Goal: Task Accomplishment & Management: Manage account settings

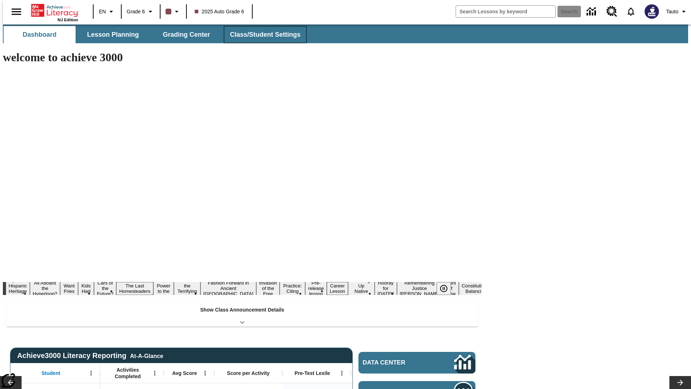
click at [261, 35] on button "Class/Student Settings" at bounding box center [265, 34] width 83 height 17
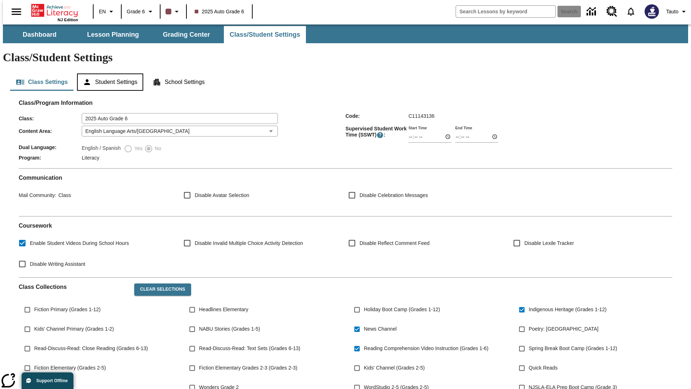
click at [108, 73] on button "Student Settings" at bounding box center [110, 81] width 66 height 17
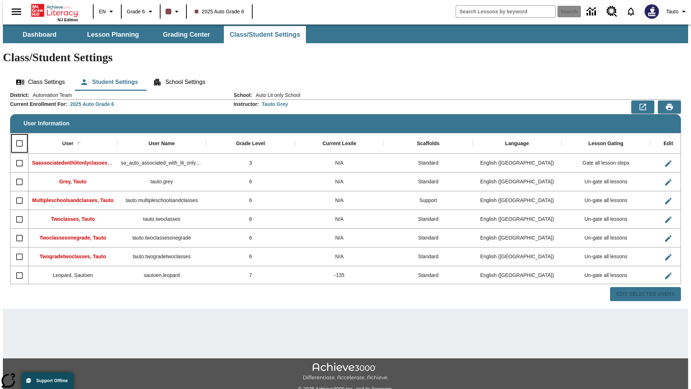
click at [16, 136] on input "Select all rows" at bounding box center [19, 143] width 15 height 15
checkbox input "true"
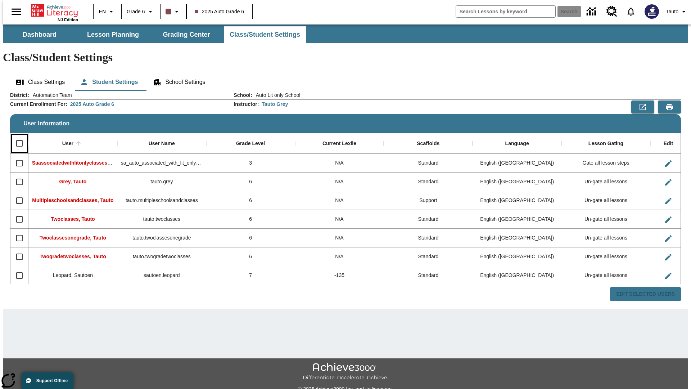
checkbox input "true"
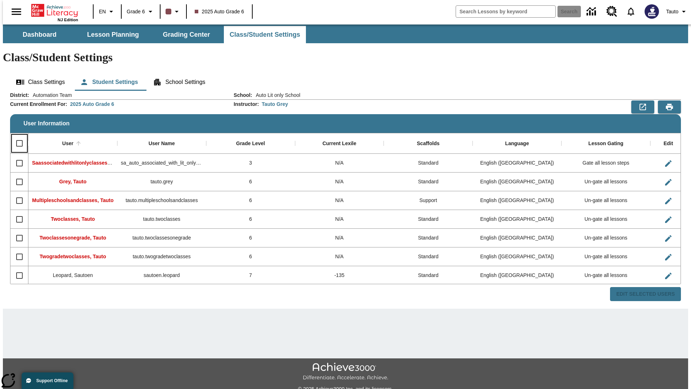
checkbox input "true"
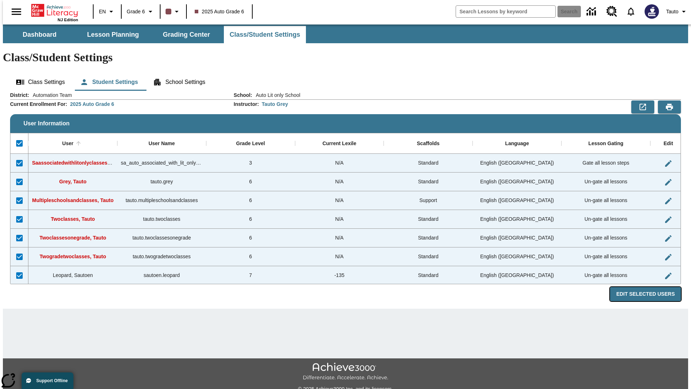
click at [651, 287] on button "Edit Selected Users" at bounding box center [645, 294] width 71 height 14
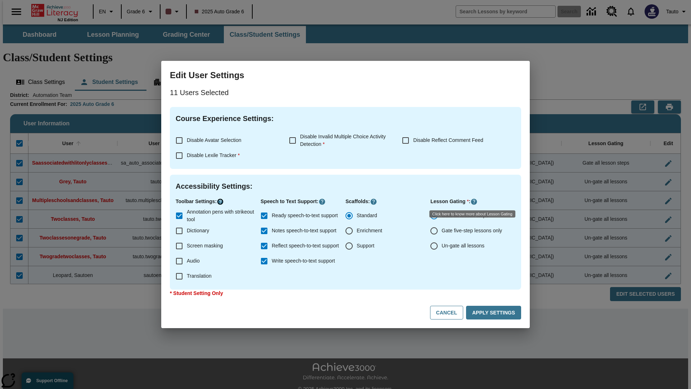
click at [221, 201] on icon "Click here to know more about" at bounding box center [220, 201] width 7 height 7
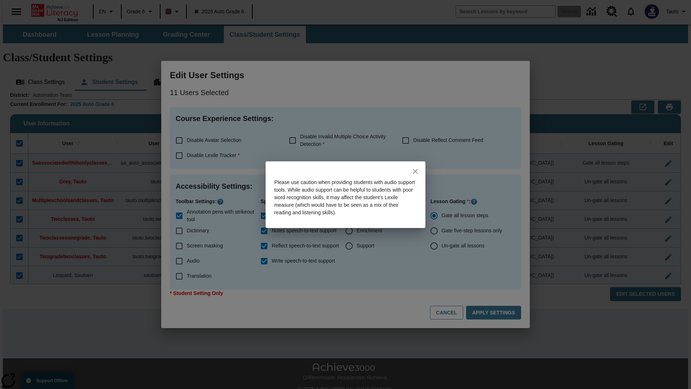
click at [415, 171] on icon "close" at bounding box center [415, 171] width 5 height 5
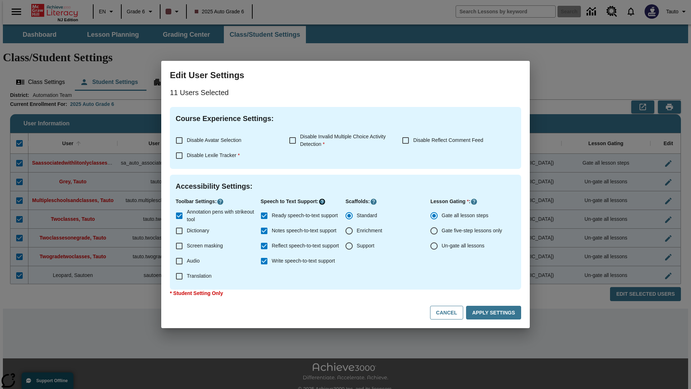
click at [324, 201] on icon "Click here to know more about" at bounding box center [321, 201] width 7 height 7
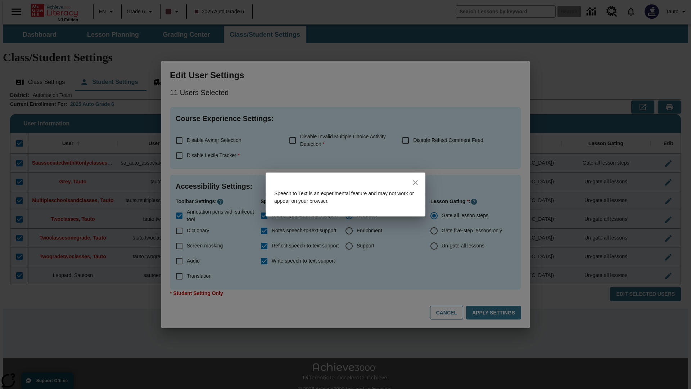
click at [415, 182] on icon "close" at bounding box center [415, 182] width 5 height 5
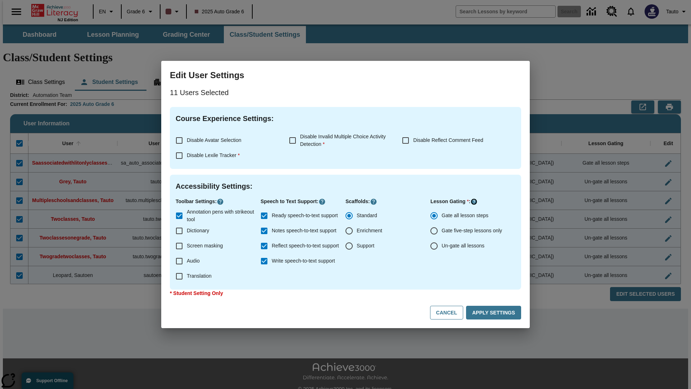
click at [475, 201] on icon "Click here to know more about" at bounding box center [473, 201] width 7 height 7
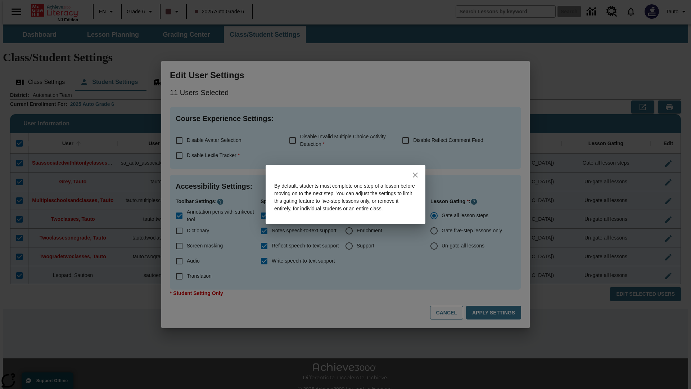
click at [415, 172] on icon "close" at bounding box center [415, 174] width 5 height 5
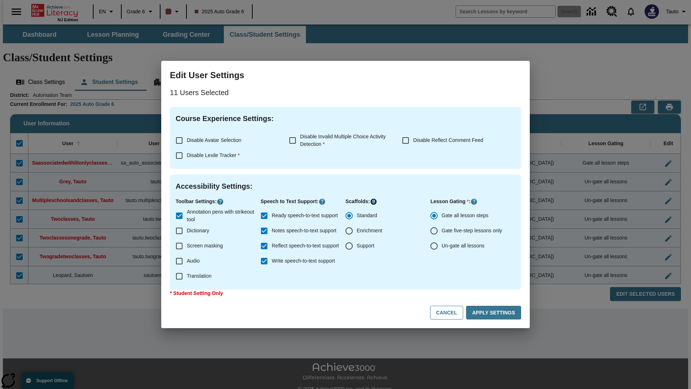
click at [373, 201] on icon "Click here to know more about" at bounding box center [373, 201] width 7 height 7
